Goal: Navigation & Orientation: Find specific page/section

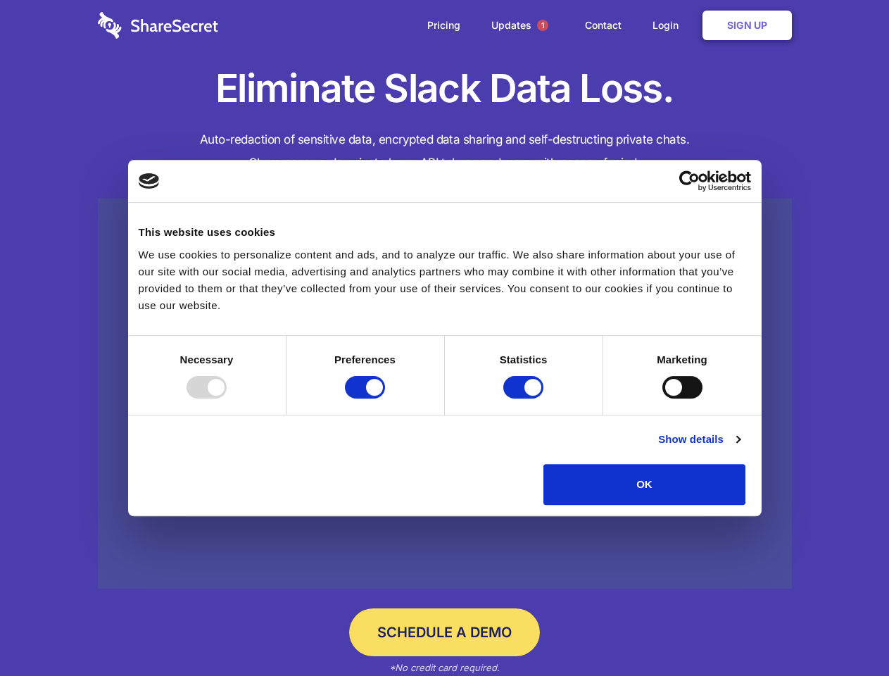
click at [227, 398] on div at bounding box center [207, 387] width 40 height 23
click at [385, 398] on input "Preferences" at bounding box center [365, 387] width 40 height 23
checkbox input "false"
click at [525, 398] on input "Statistics" at bounding box center [523, 387] width 40 height 23
checkbox input "false"
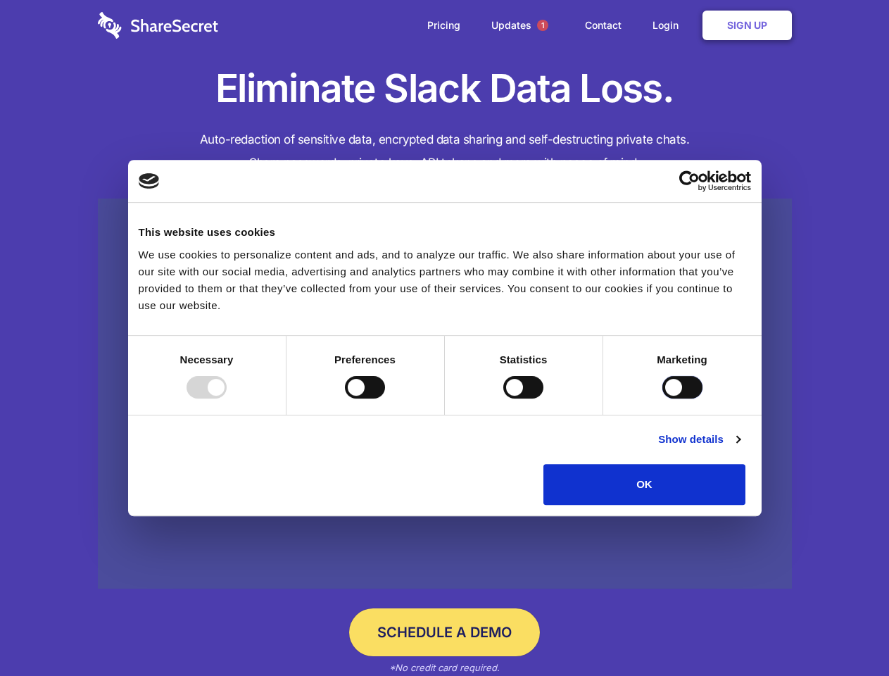
click at [662, 398] on input "Marketing" at bounding box center [682, 387] width 40 height 23
checkbox input "true"
click at [740, 448] on link "Show details" at bounding box center [699, 439] width 82 height 17
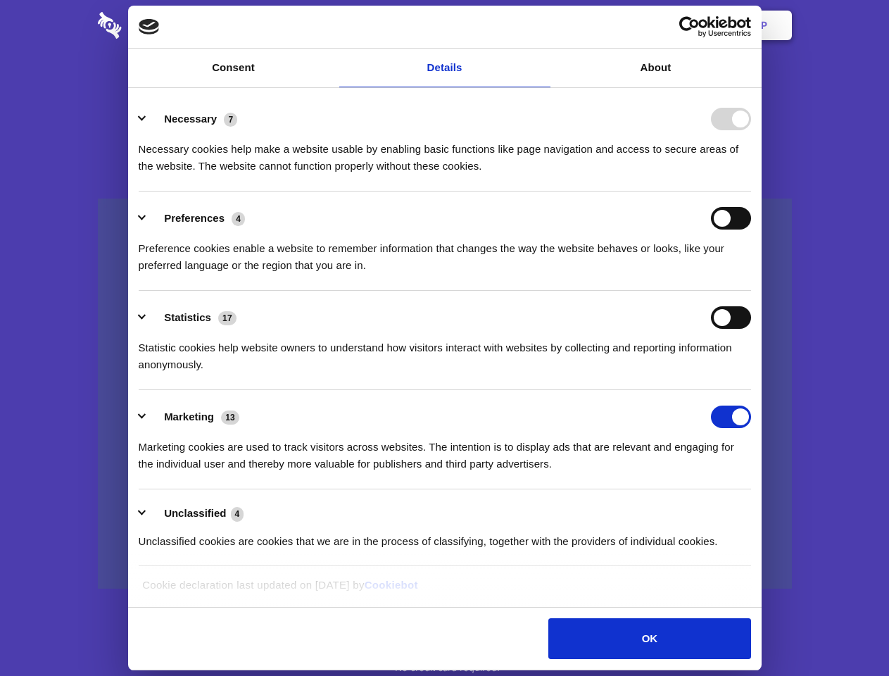
click at [751, 191] on li "Necessary 7 Necessary cookies help make a website usable by enabling basic func…" at bounding box center [445, 141] width 612 height 99
click at [542, 25] on span "1" at bounding box center [542, 25] width 11 height 11
